Goal: Check status: Check status

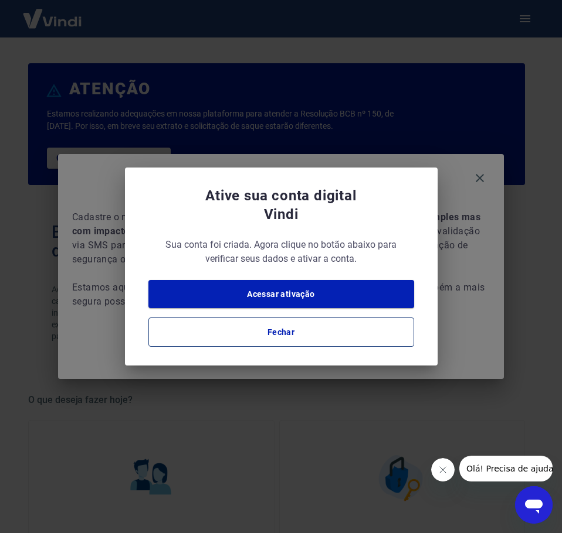
drag, startPoint x: 292, startPoint y: 329, endPoint x: 301, endPoint y: 329, distance: 8.8
click at [292, 329] on button "Fechar" at bounding box center [281, 332] width 266 height 29
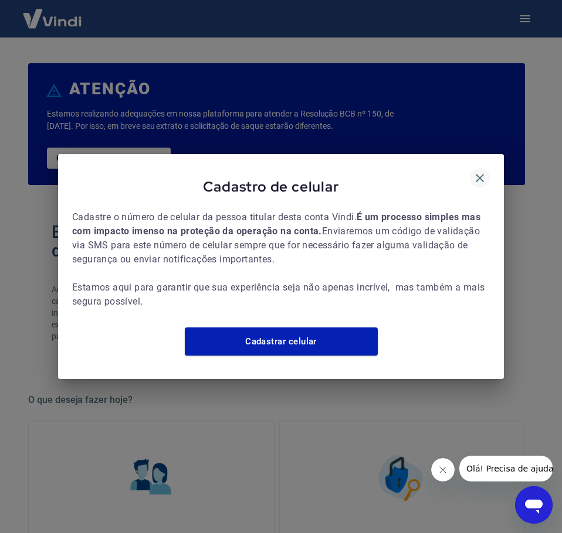
click at [482, 171] on icon "button" at bounding box center [479, 178] width 14 height 14
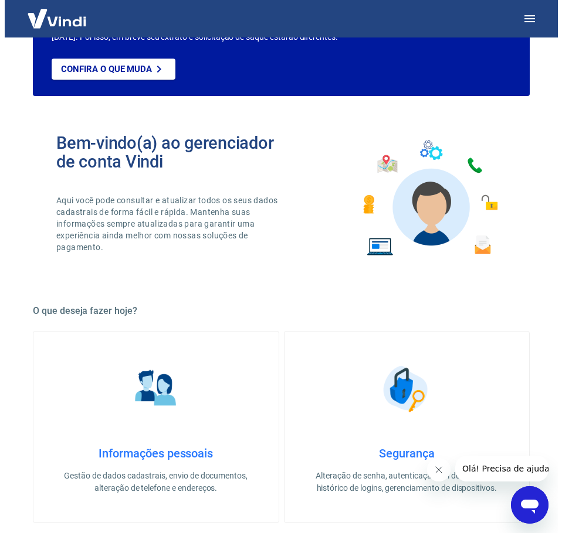
scroll to position [44, 0]
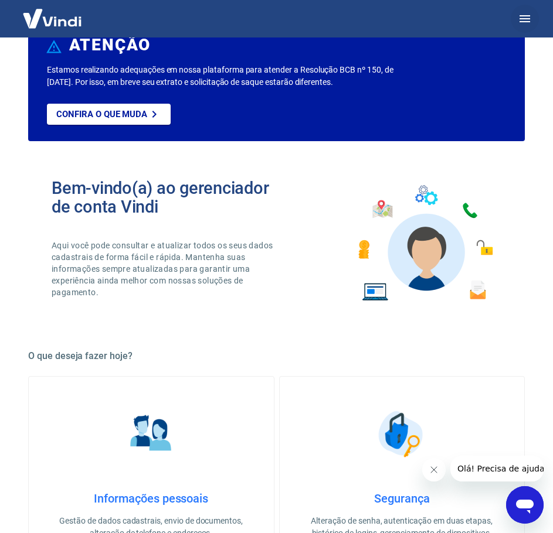
click at [525, 16] on icon "button" at bounding box center [524, 18] width 11 height 7
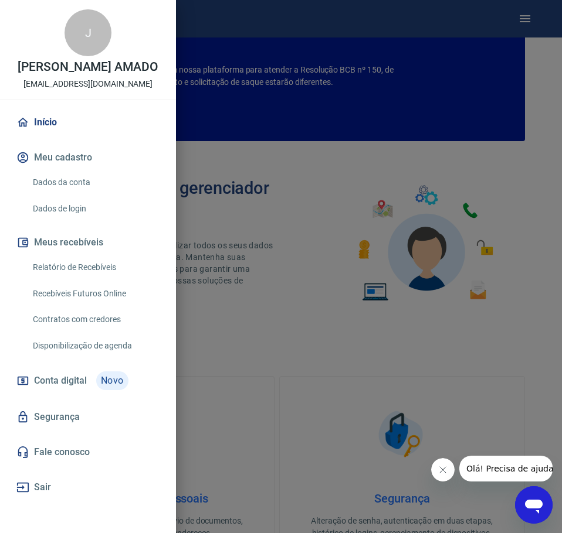
click at [74, 268] on link "Relatório de Recebíveis" at bounding box center [95, 268] width 134 height 24
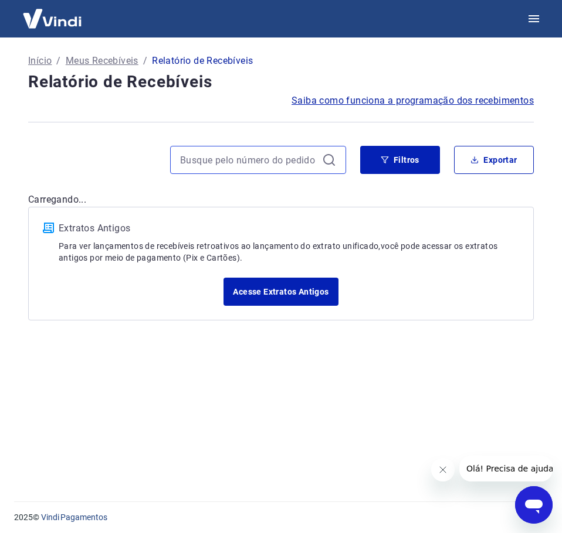
click at [215, 160] on input at bounding box center [248, 160] width 137 height 18
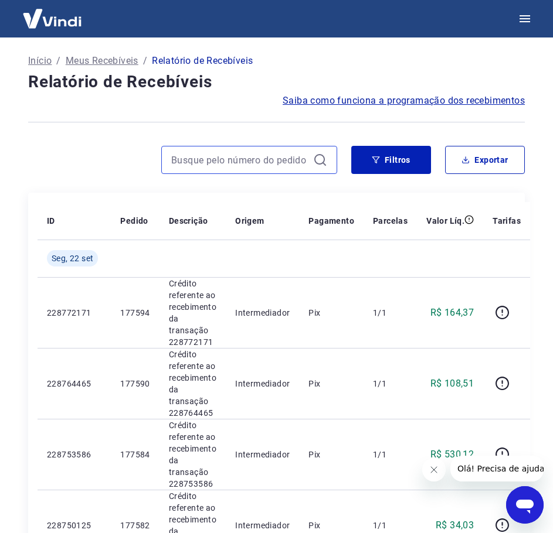
paste input "177128"
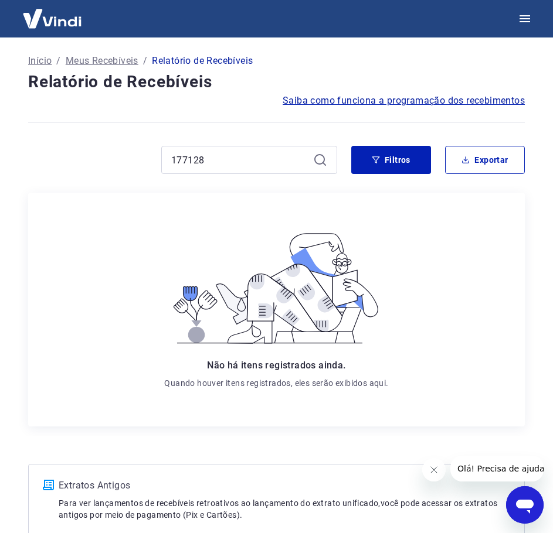
click at [324, 162] on icon at bounding box center [319, 159] width 11 height 11
click at [321, 158] on icon at bounding box center [320, 160] width 14 height 14
click at [228, 163] on input "177128" at bounding box center [239, 160] width 137 height 18
type input "1"
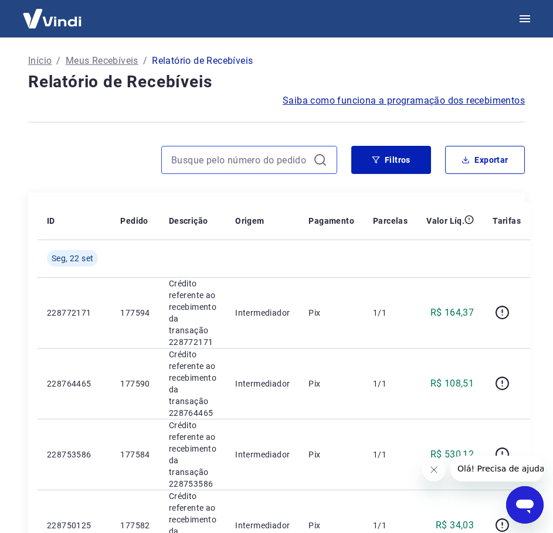
click at [244, 164] on input at bounding box center [239, 160] width 137 height 18
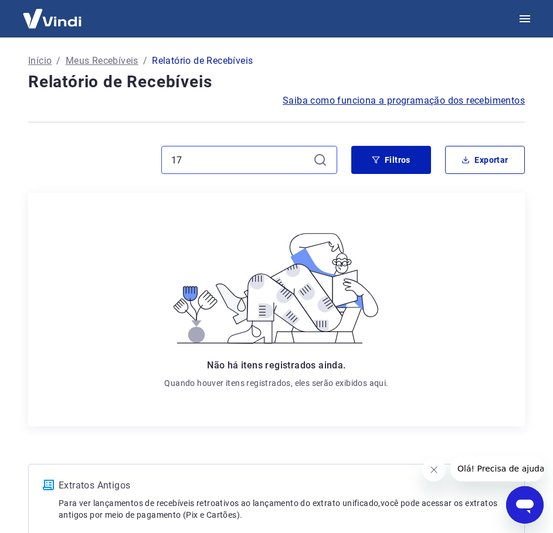
type input "1"
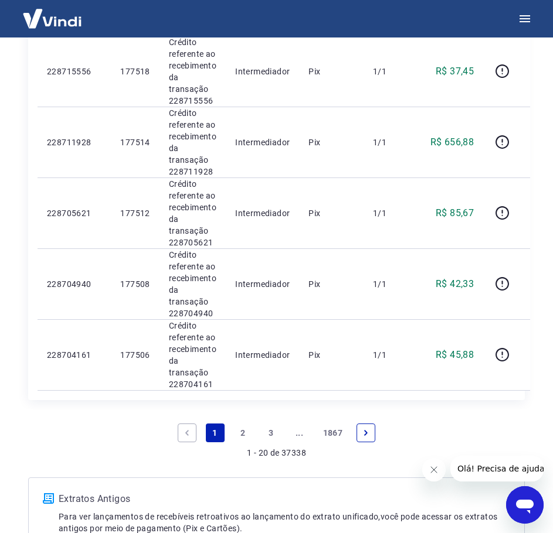
scroll to position [1407, 0]
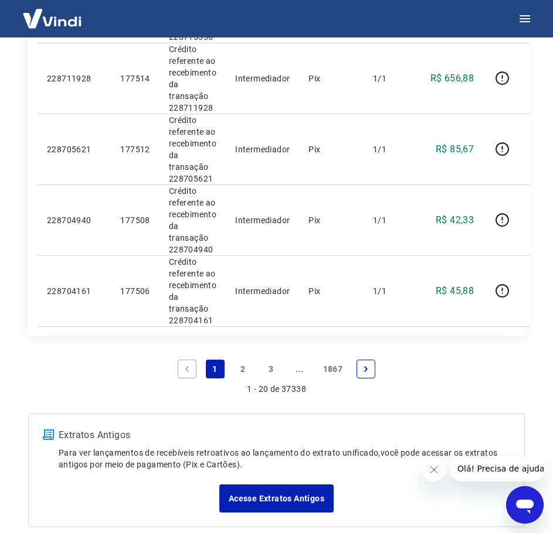
click at [368, 376] on link "Next page" at bounding box center [365, 369] width 19 height 19
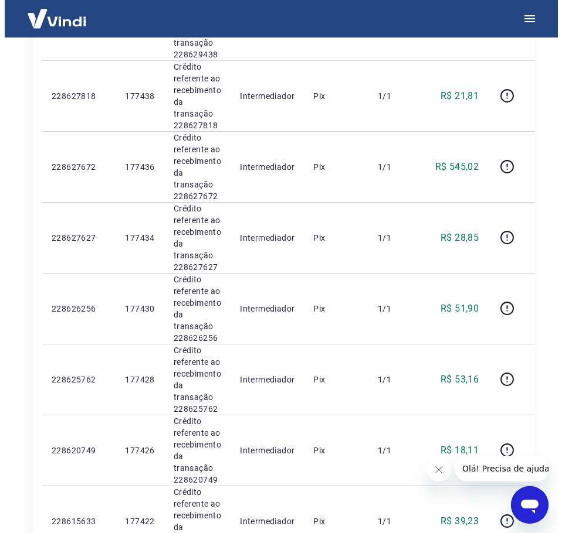
scroll to position [1055, 0]
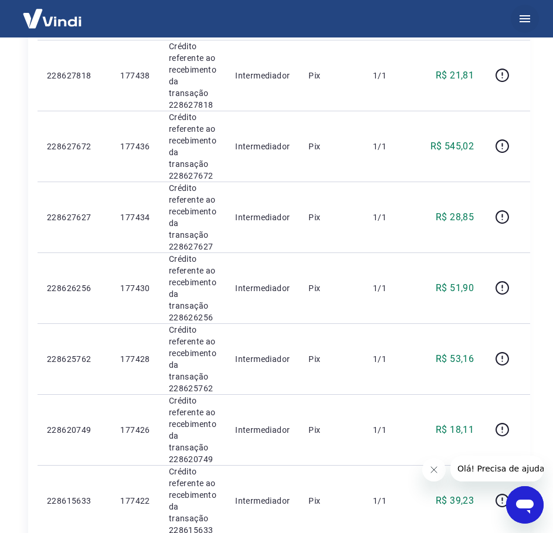
click at [519, 18] on icon "button" at bounding box center [524, 18] width 11 height 7
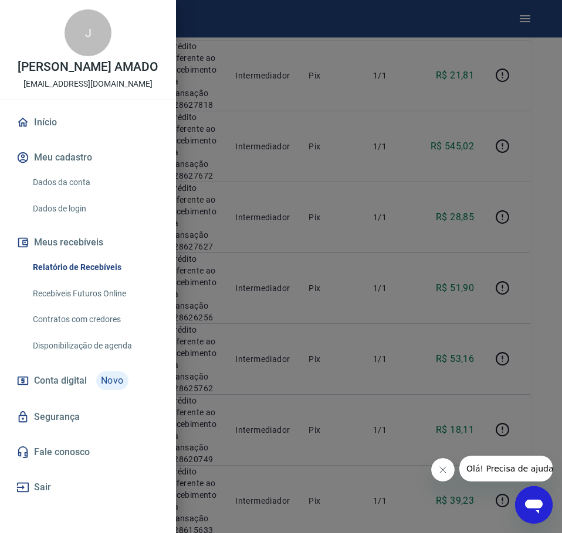
click at [47, 120] on link "Início" at bounding box center [88, 123] width 148 height 26
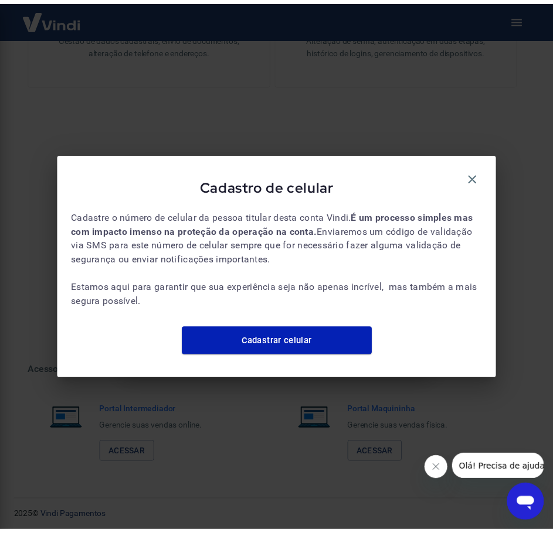
scroll to position [528, 0]
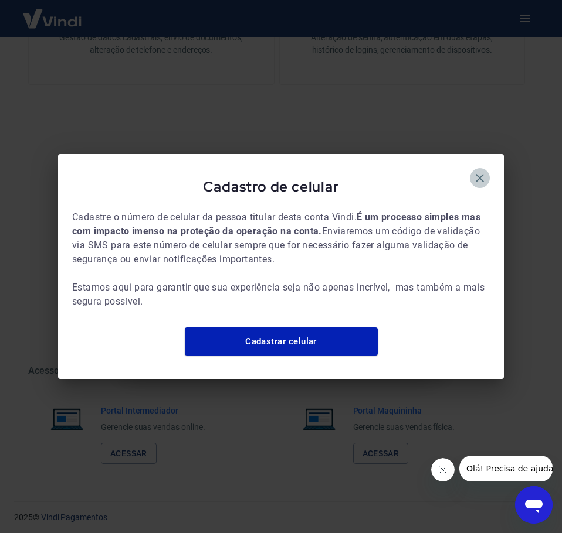
click at [481, 174] on icon "button" at bounding box center [479, 178] width 14 height 14
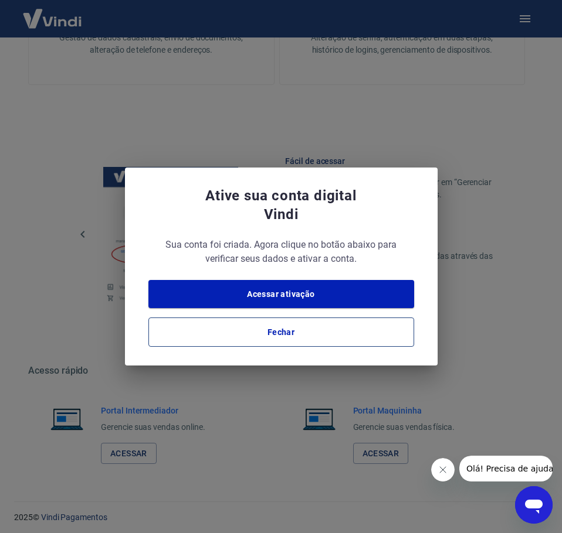
click at [277, 333] on button "Fechar" at bounding box center [281, 332] width 266 height 29
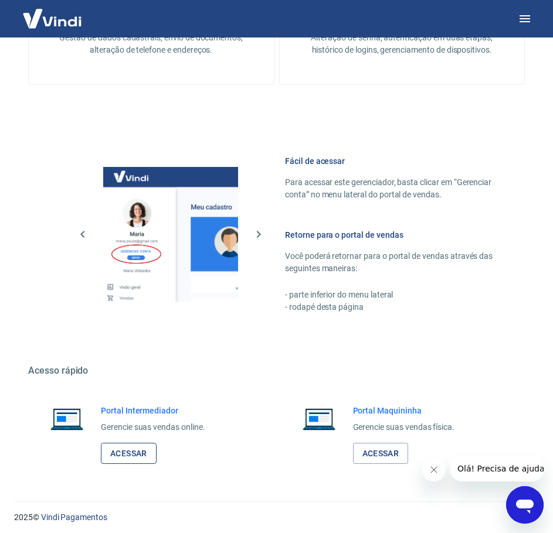
click at [131, 452] on link "Acessar" at bounding box center [129, 454] width 56 height 22
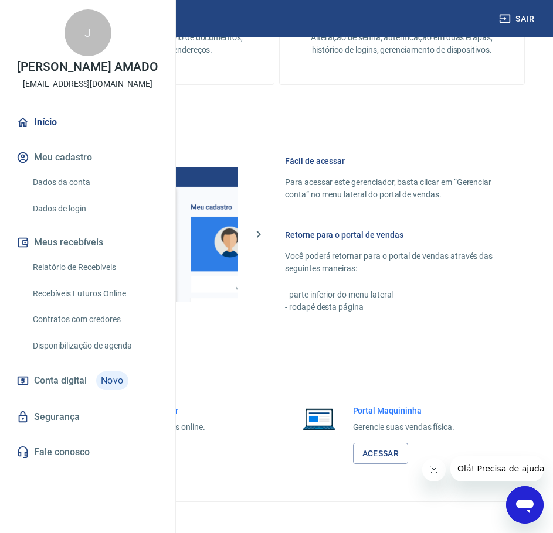
scroll to position [501, 0]
